Goal: Task Accomplishment & Management: Use online tool/utility

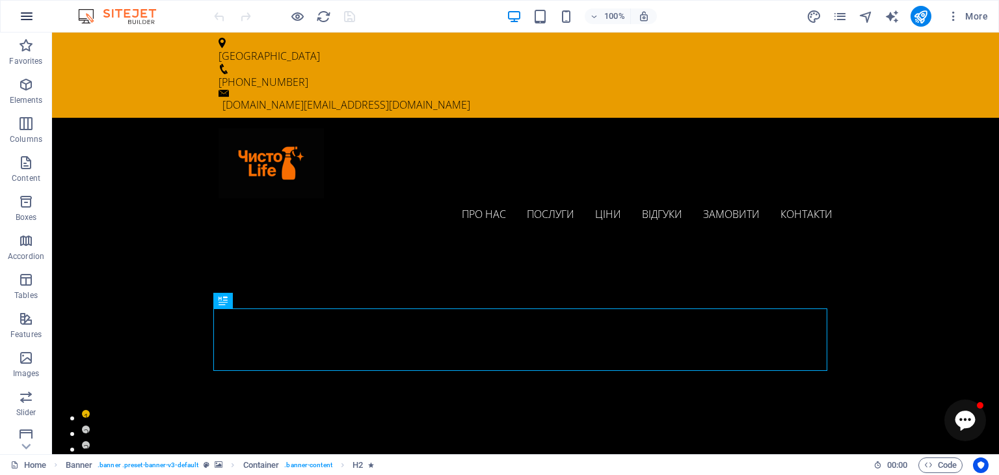
click at [24, 8] on icon "button" at bounding box center [27, 16] width 16 height 16
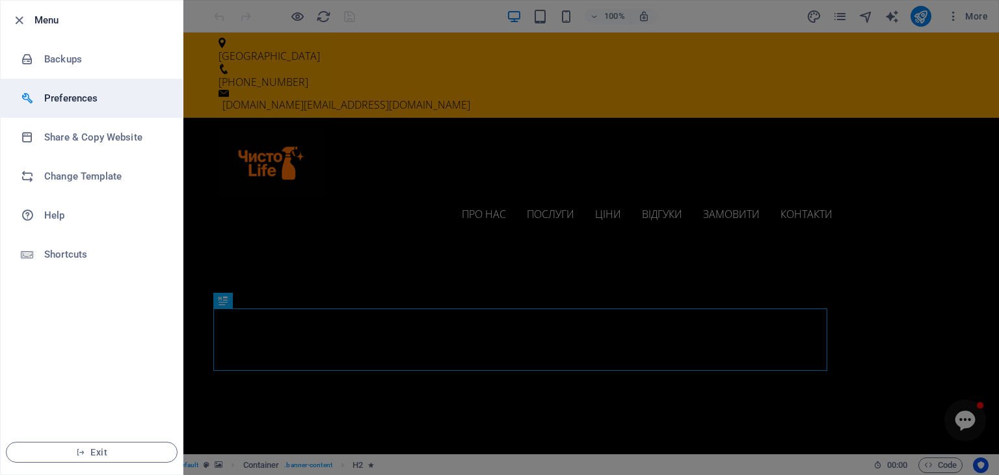
click at [77, 101] on h6 "Preferences" at bounding box center [104, 98] width 120 height 16
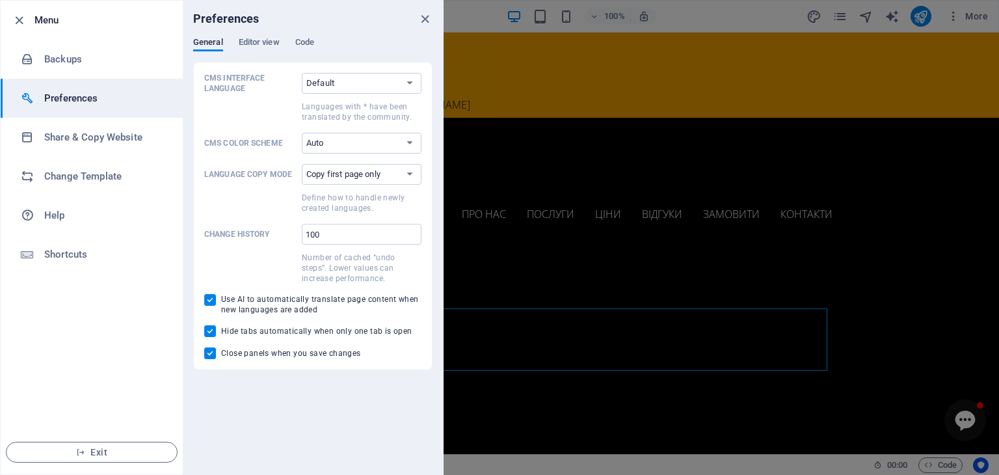
click at [952, 7] on div at bounding box center [499, 237] width 999 height 475
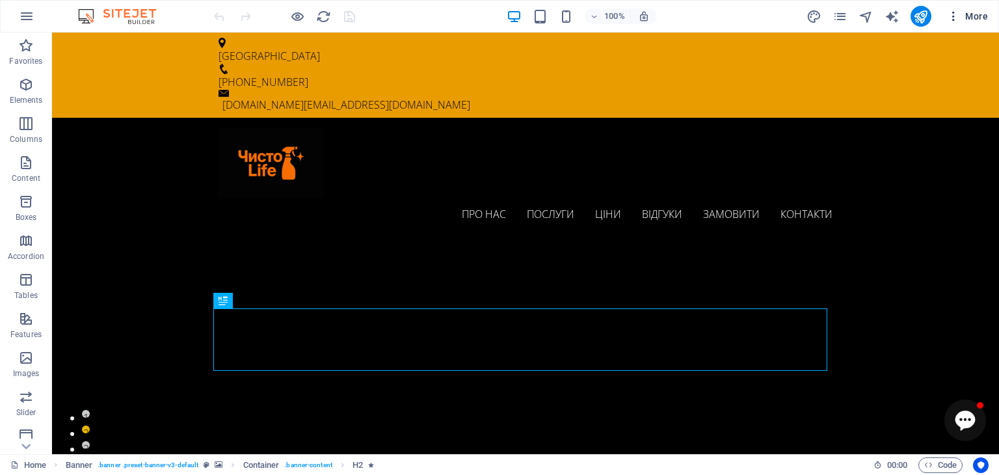
drag, startPoint x: 952, startPoint y: 7, endPoint x: 961, endPoint y: 26, distance: 20.7
click at [983, 8] on button "More" at bounding box center [967, 16] width 51 height 21
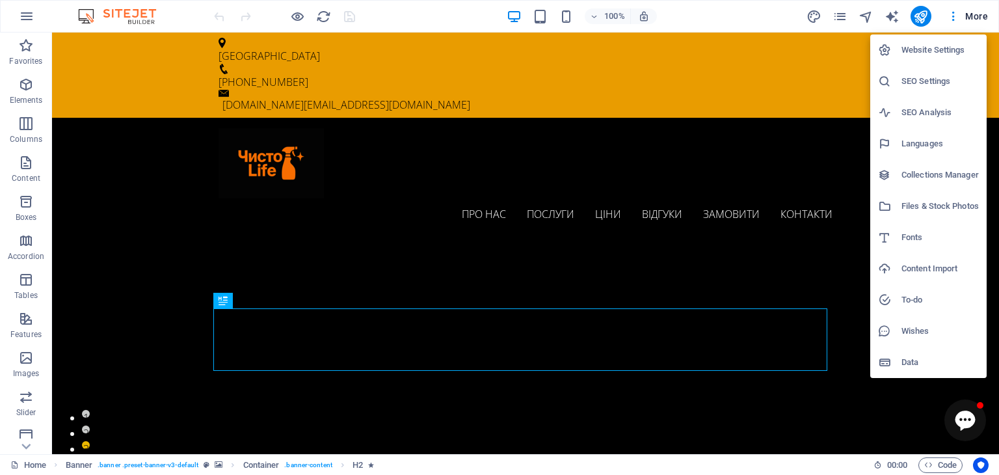
click at [924, 116] on h6 "SEO Analysis" at bounding box center [939, 113] width 77 height 16
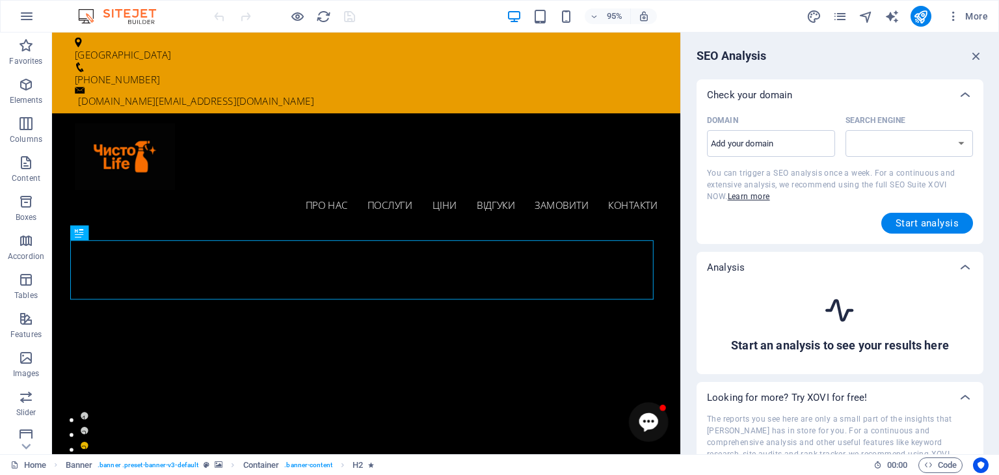
select select "[DOMAIN_NAME]"
click at [973, 5] on div "95% More" at bounding box center [500, 16] width 998 height 31
click at [970, 10] on span "More" at bounding box center [967, 16] width 41 height 13
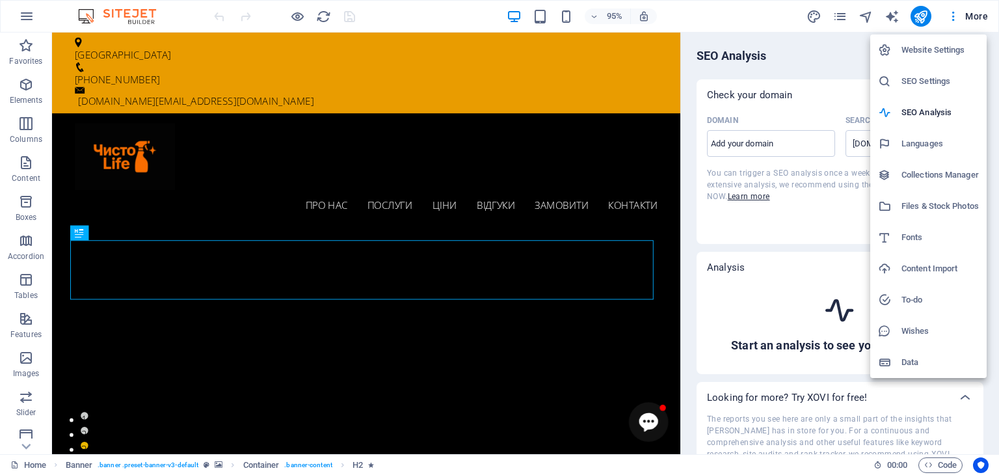
click at [19, 8] on div at bounding box center [499, 237] width 999 height 475
